Goal: Information Seeking & Learning: Learn about a topic

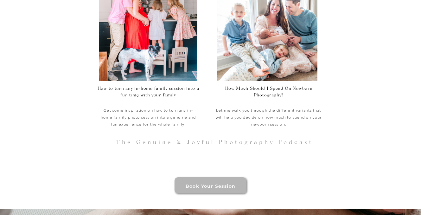
scroll to position [1979, 0]
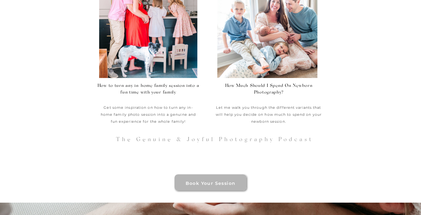
click at [260, 94] on h2 "How much should I spend on newborn photography?" at bounding box center [269, 89] width 98 height 13
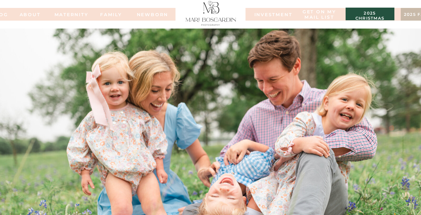
click at [271, 11] on div at bounding box center [210, 14] width 537 height 13
click at [267, 13] on nav "INVESTMENT" at bounding box center [271, 14] width 32 height 4
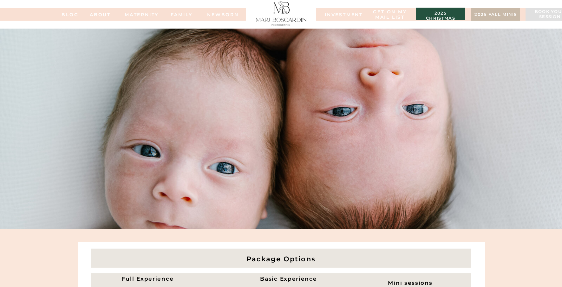
click at [421, 10] on div at bounding box center [495, 14] width 49 height 13
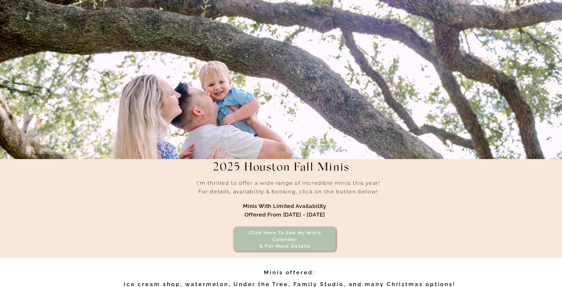
scroll to position [56, 0]
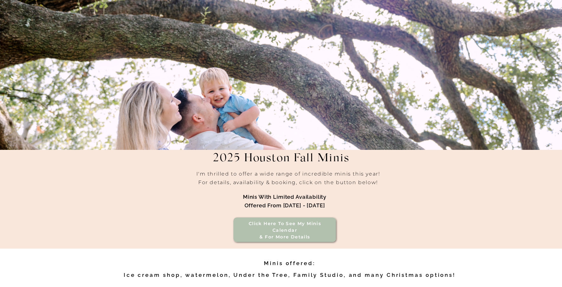
click at [307, 229] on h3 "Click here to see my minis calendar & for more details" at bounding box center [284, 227] width 91 height 14
